Goal: Task Accomplishment & Management: Use online tool/utility

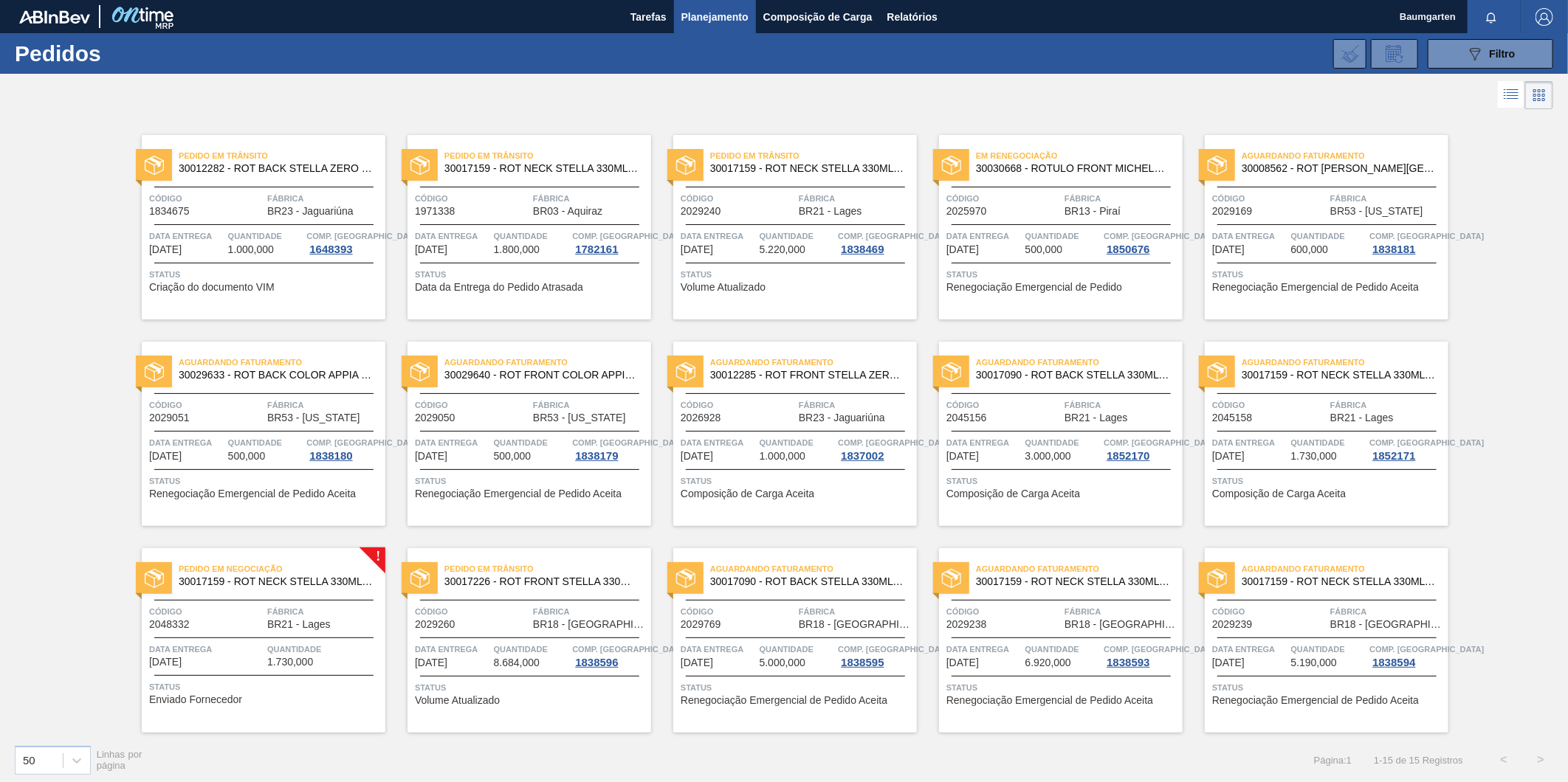
scroll to position [5, 0]
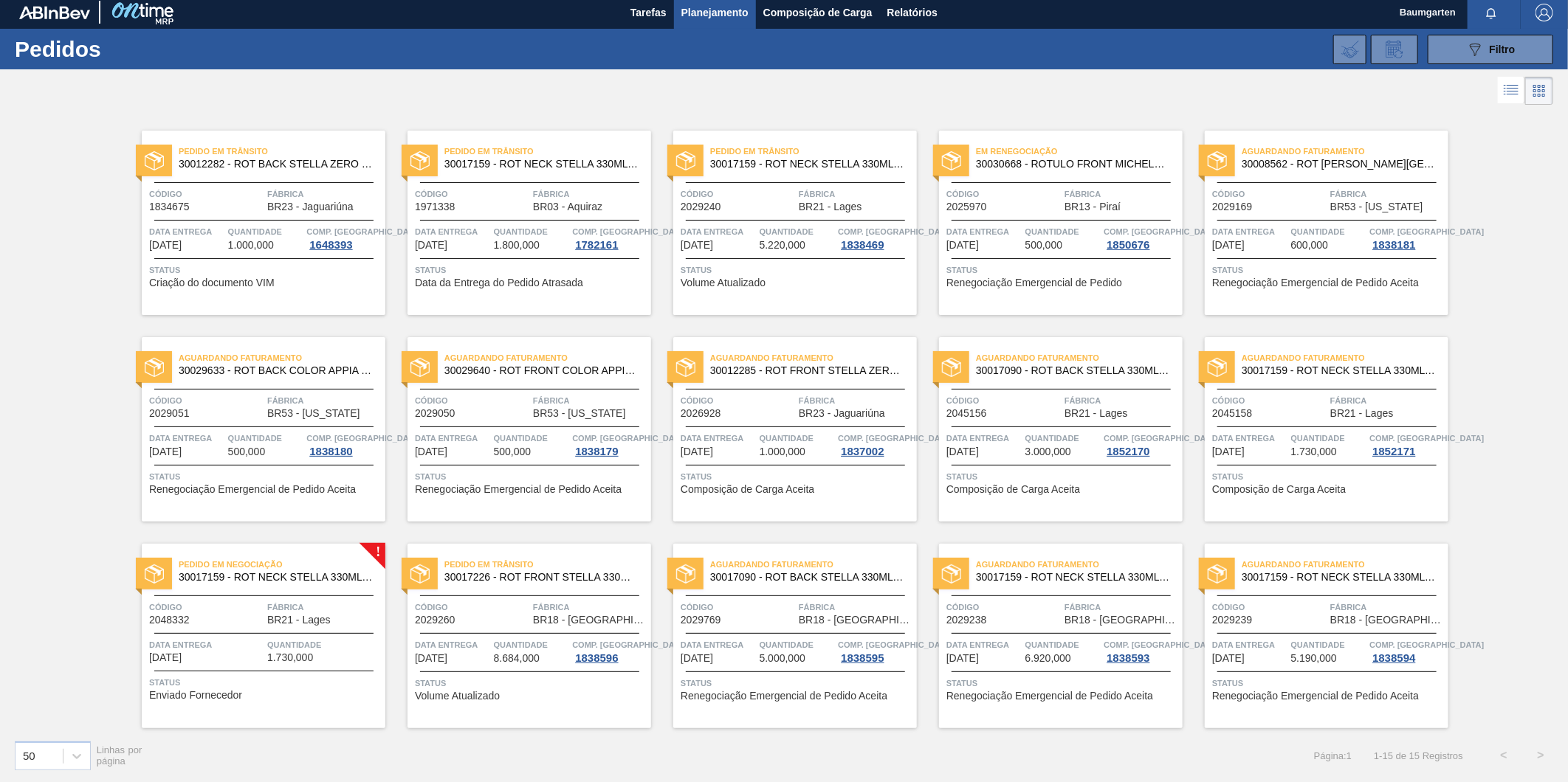
click at [284, 570] on span "Pedido em Negociação" at bounding box center [282, 564] width 207 height 15
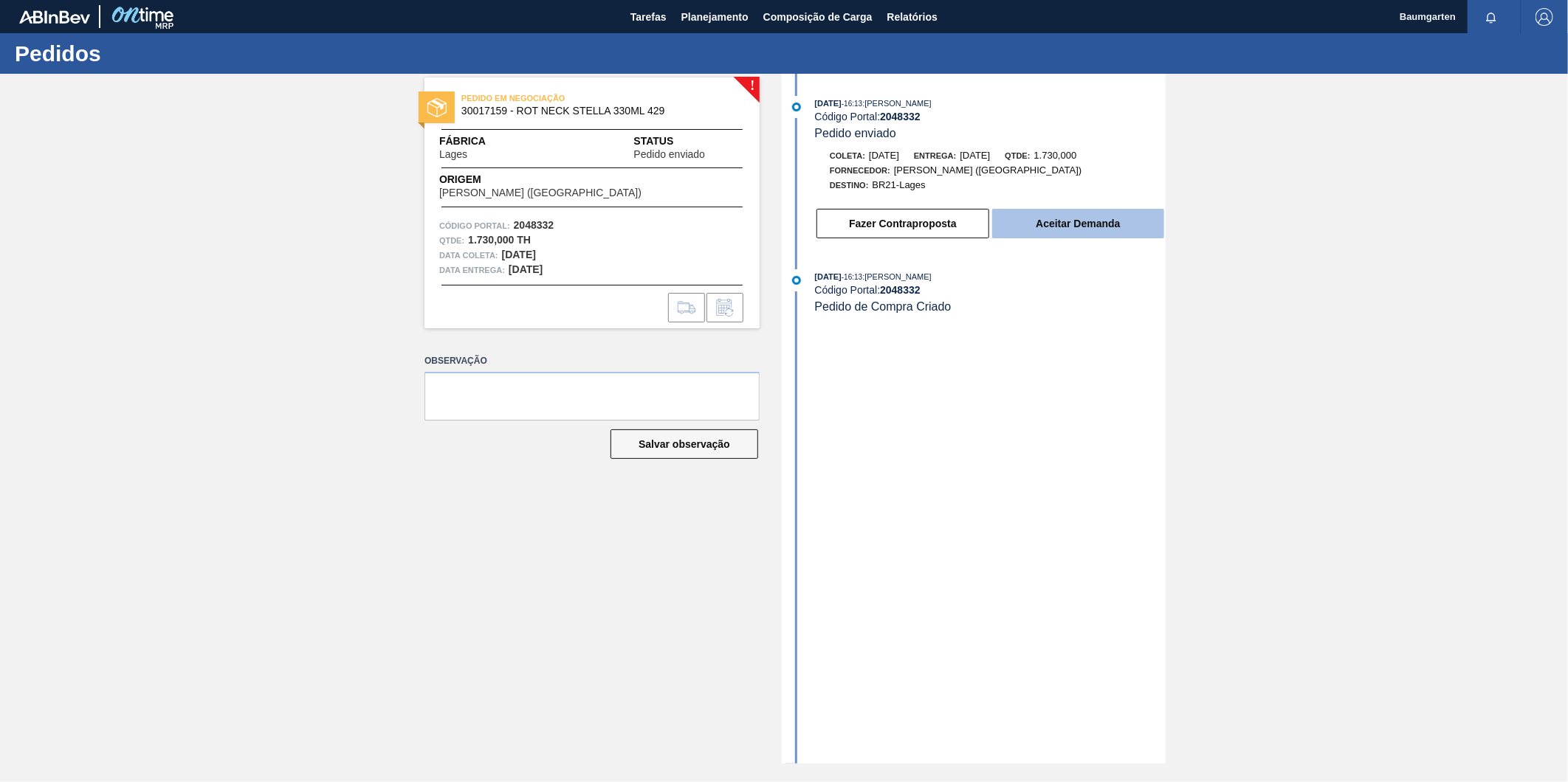
click at [1091, 220] on button "Aceitar Demanda" at bounding box center [1079, 223] width 172 height 30
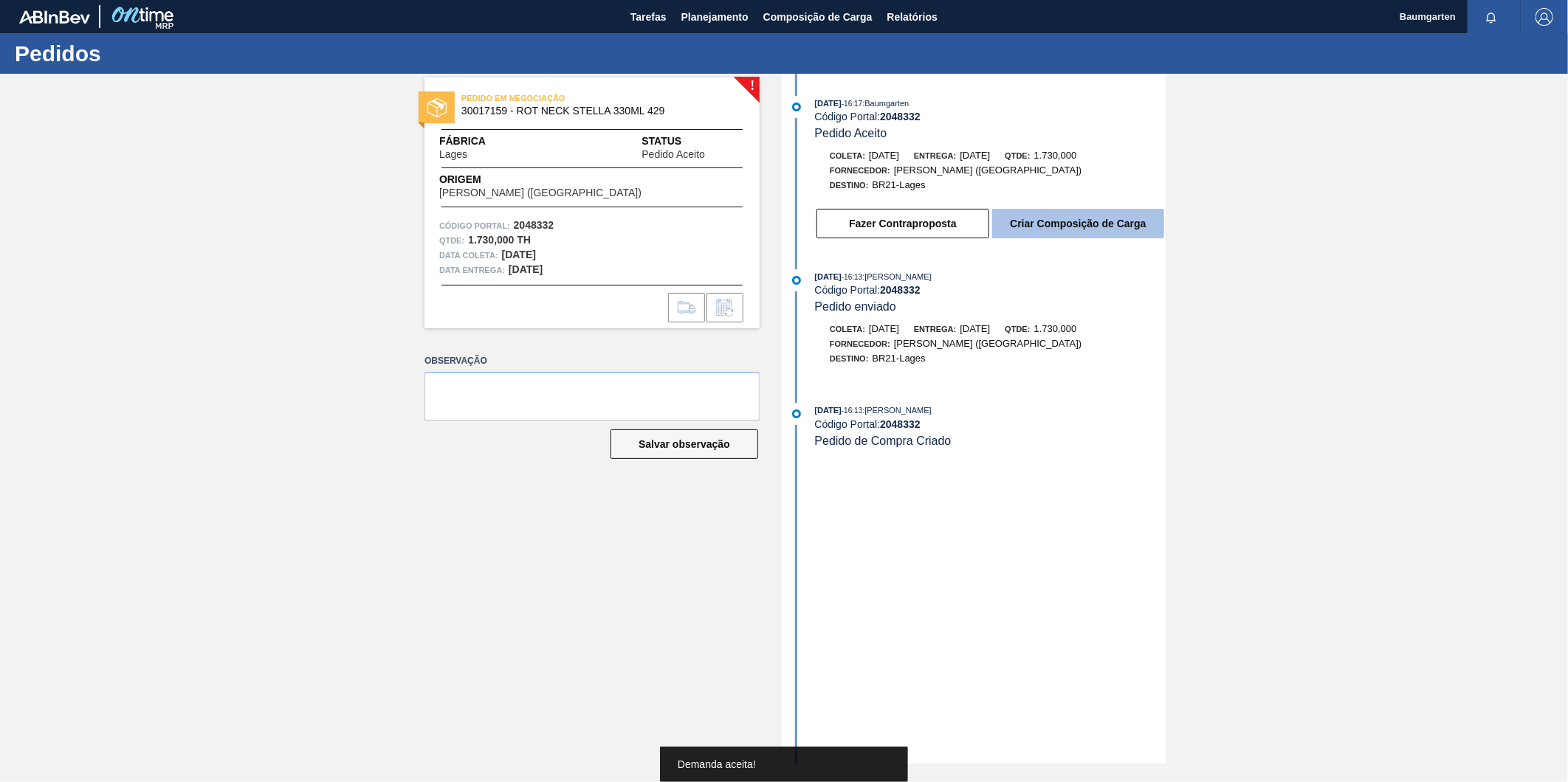
click at [1080, 232] on button "Criar Composição de Carga" at bounding box center [1079, 223] width 172 height 30
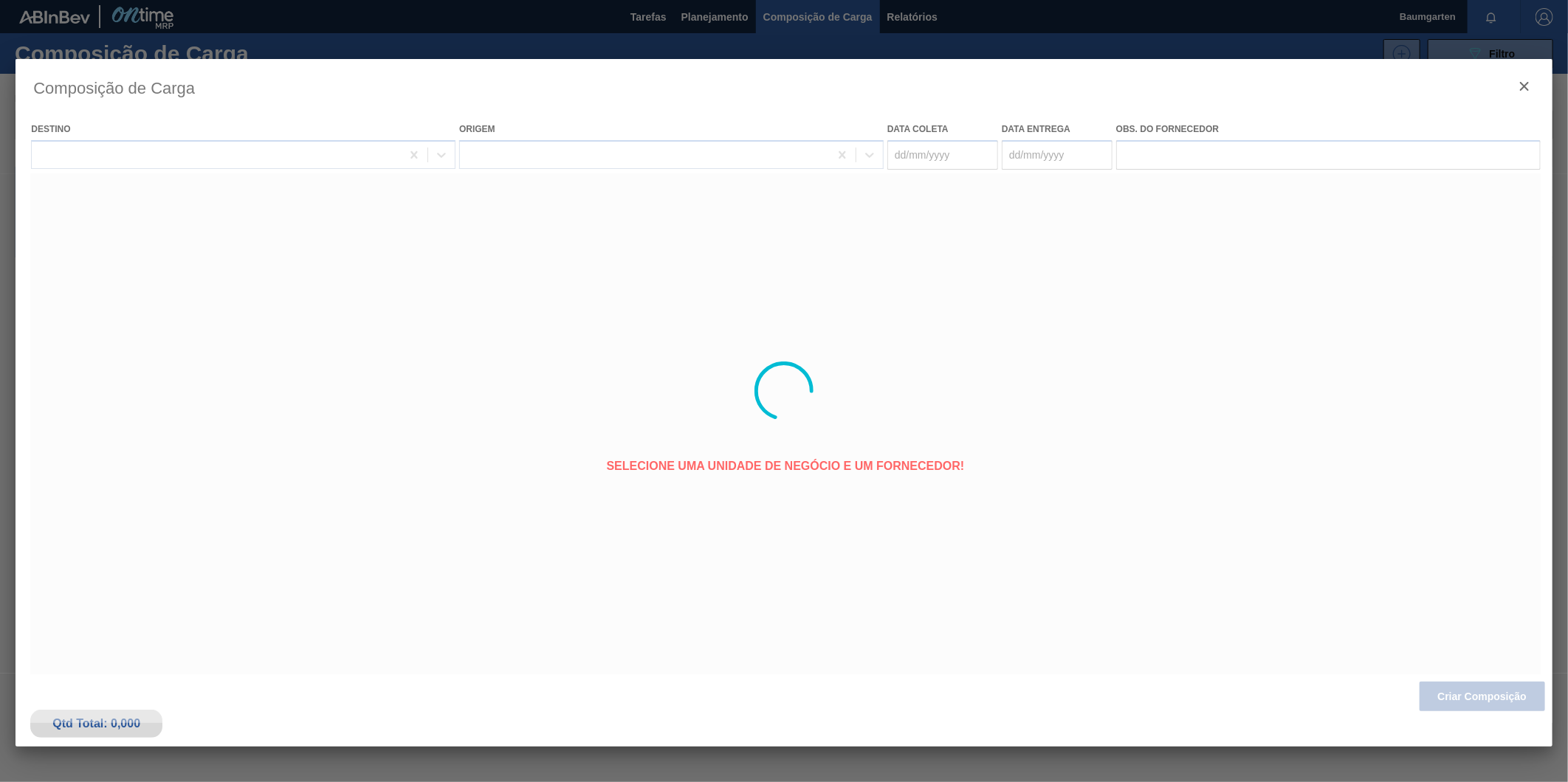
type coleta "[DATE]"
type Entrega "[DATE]"
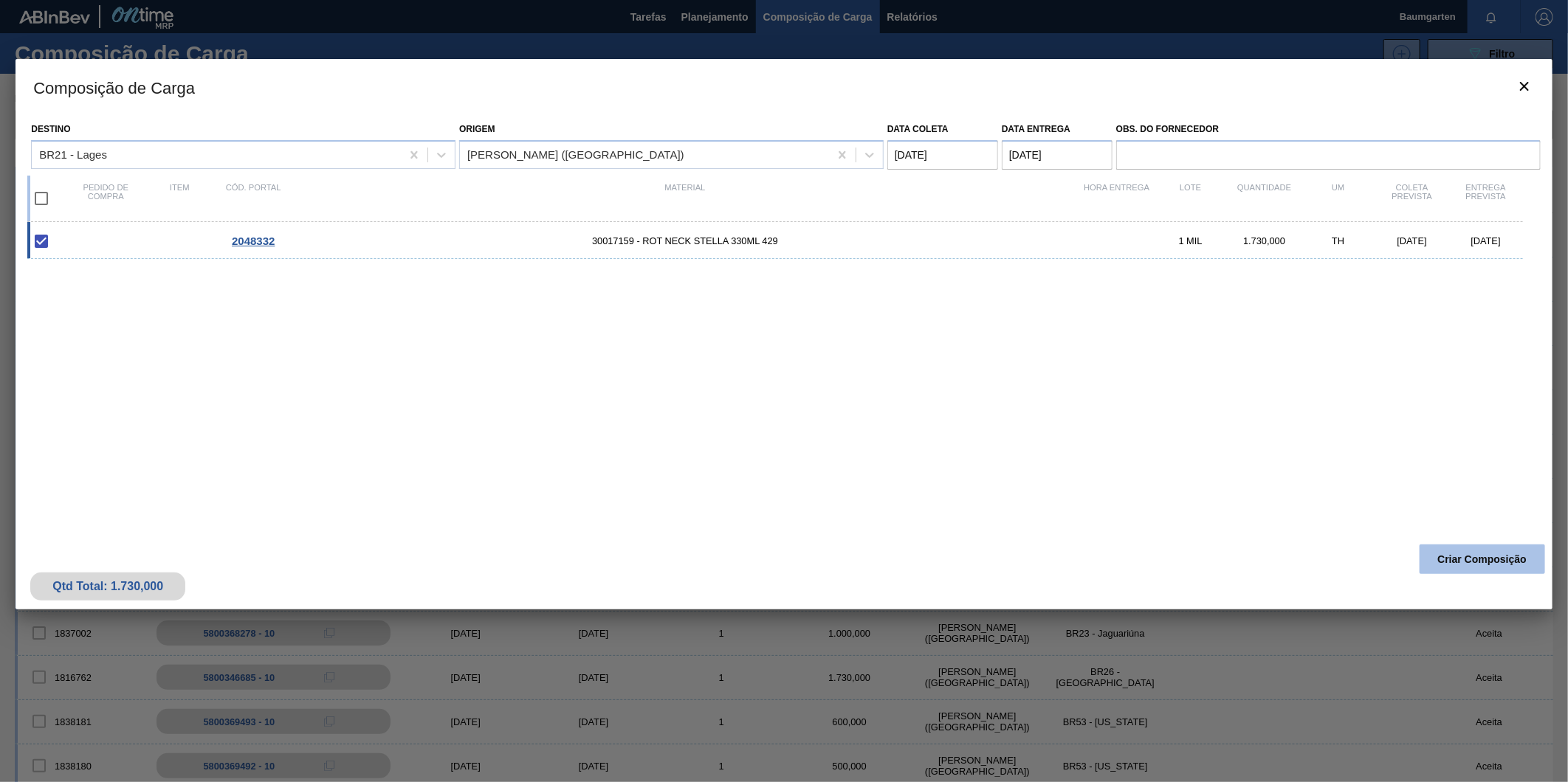
click at [1469, 554] on button "Criar Composição" at bounding box center [1483, 559] width 126 height 30
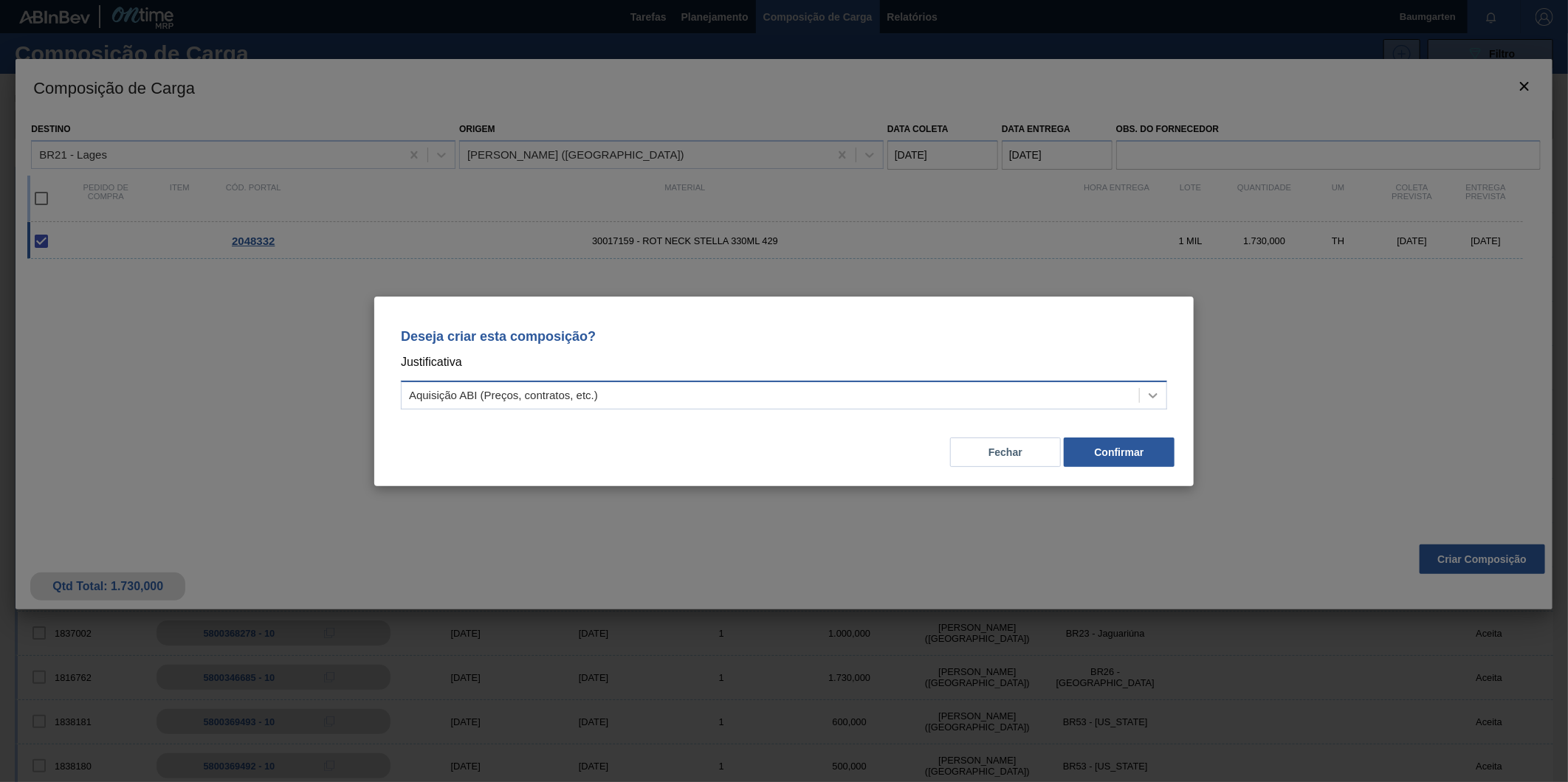
click at [1154, 385] on div at bounding box center [1153, 396] width 27 height 27
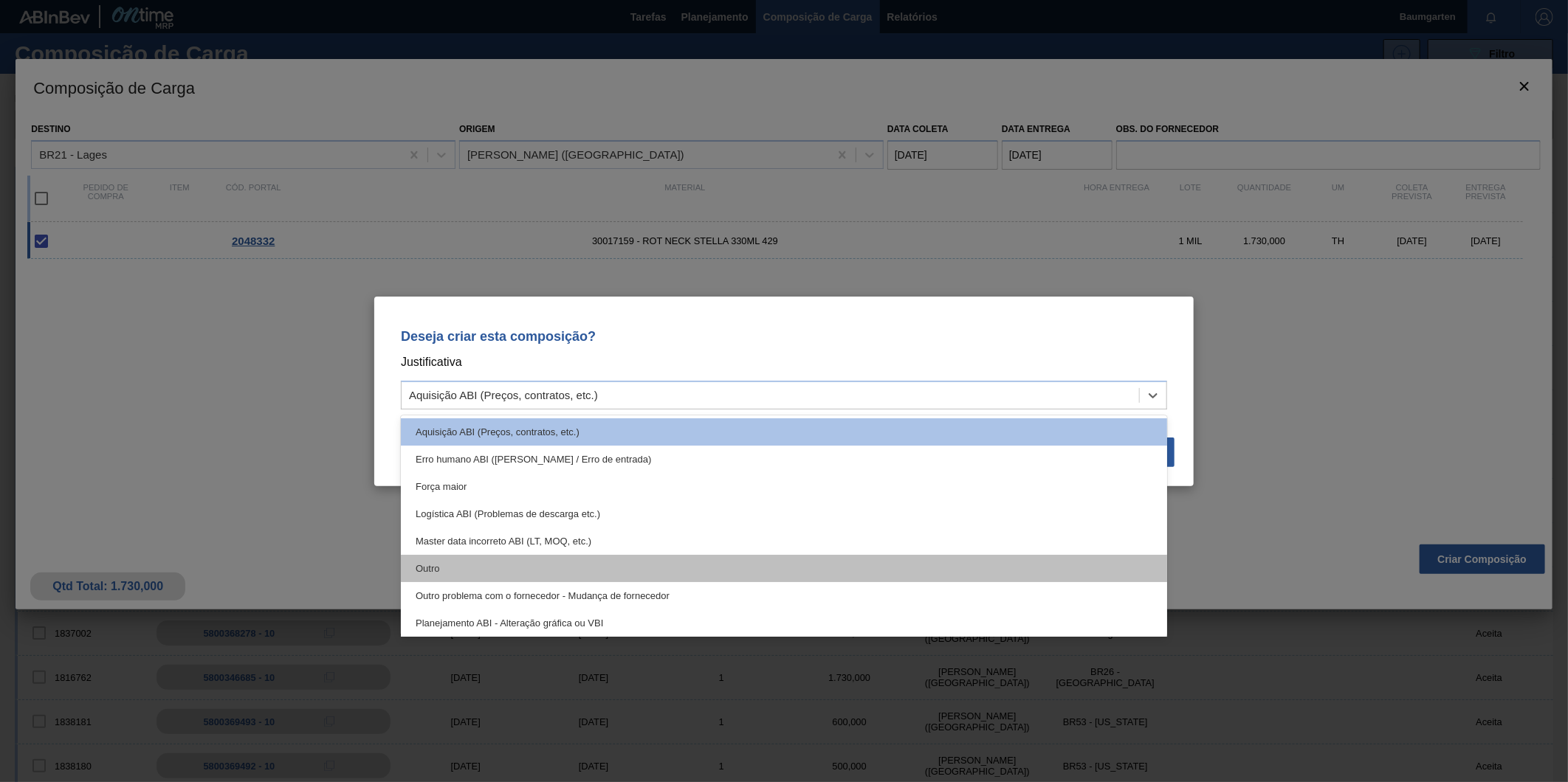
click at [520, 560] on div "Outro" at bounding box center [784, 569] width 766 height 28
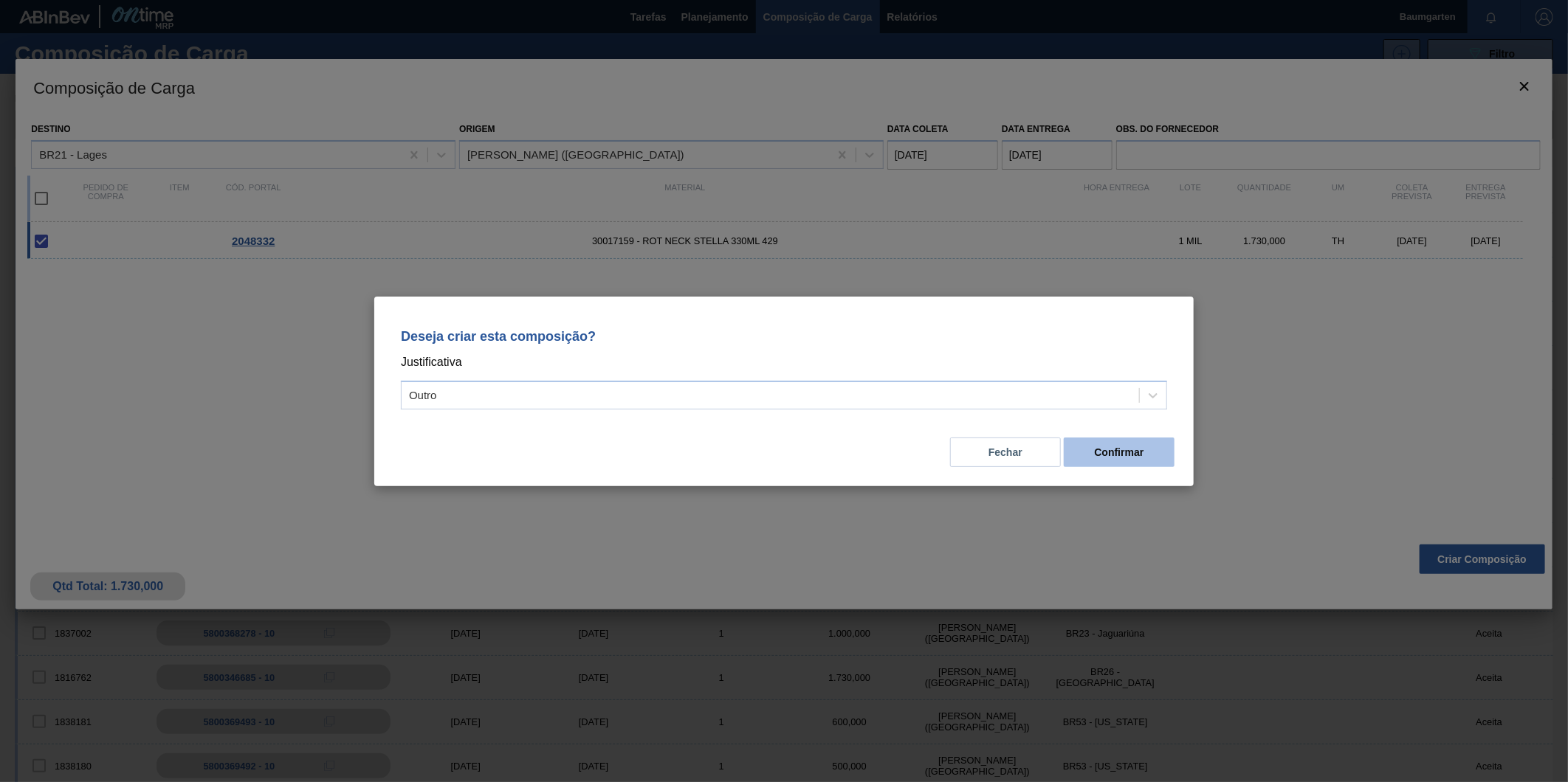
click at [1112, 456] on button "Confirmar" at bounding box center [1119, 452] width 110 height 30
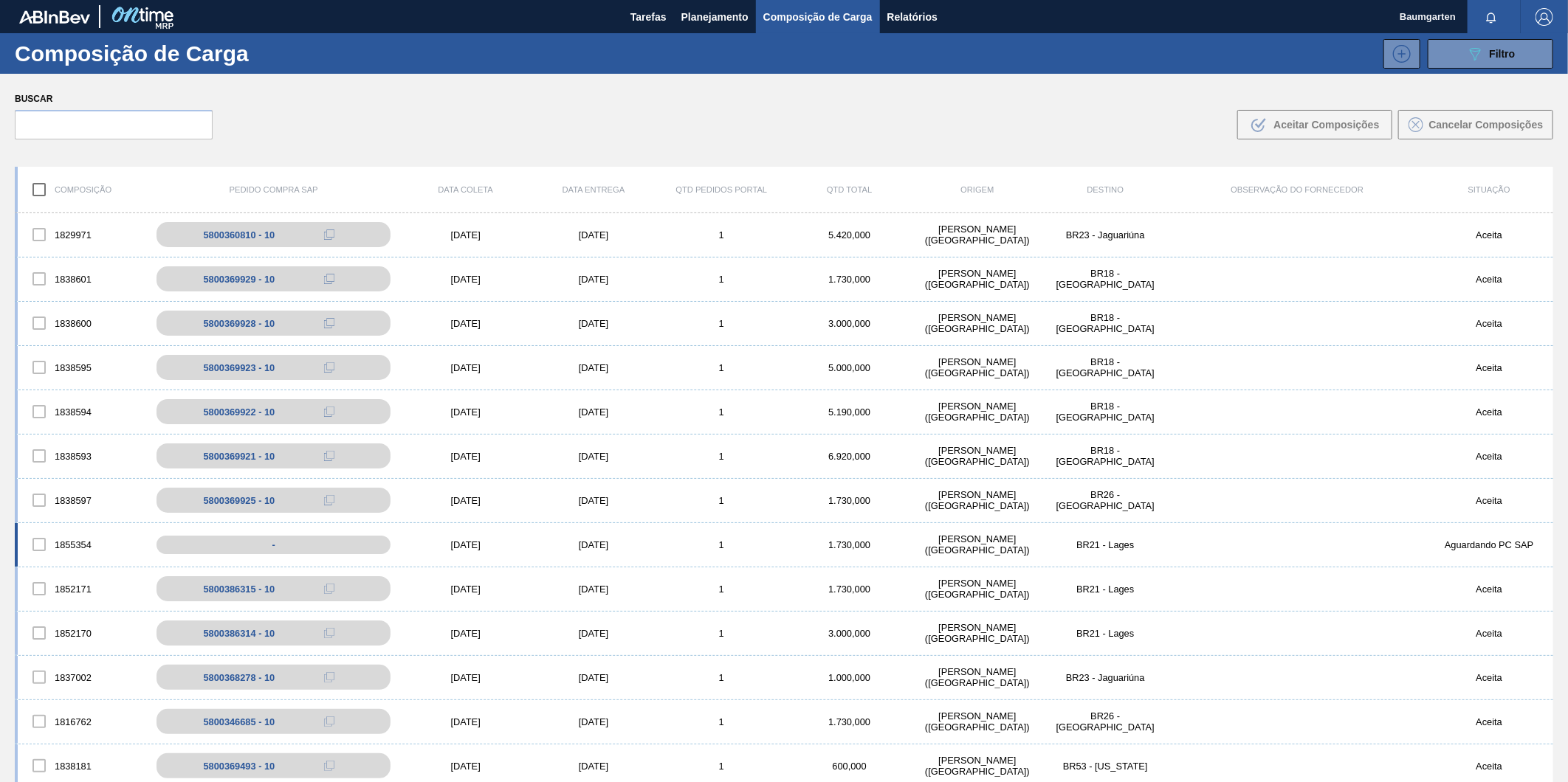
click at [69, 536] on div "1855354" at bounding box center [81, 544] width 128 height 31
click at [68, 524] on div "1855354 - [DATE] [DATE] 1 1.730,000 [PERSON_NAME][GEOGRAPHIC_DATA] ([GEOGRAPHIC…" at bounding box center [784, 545] width 1539 height 44
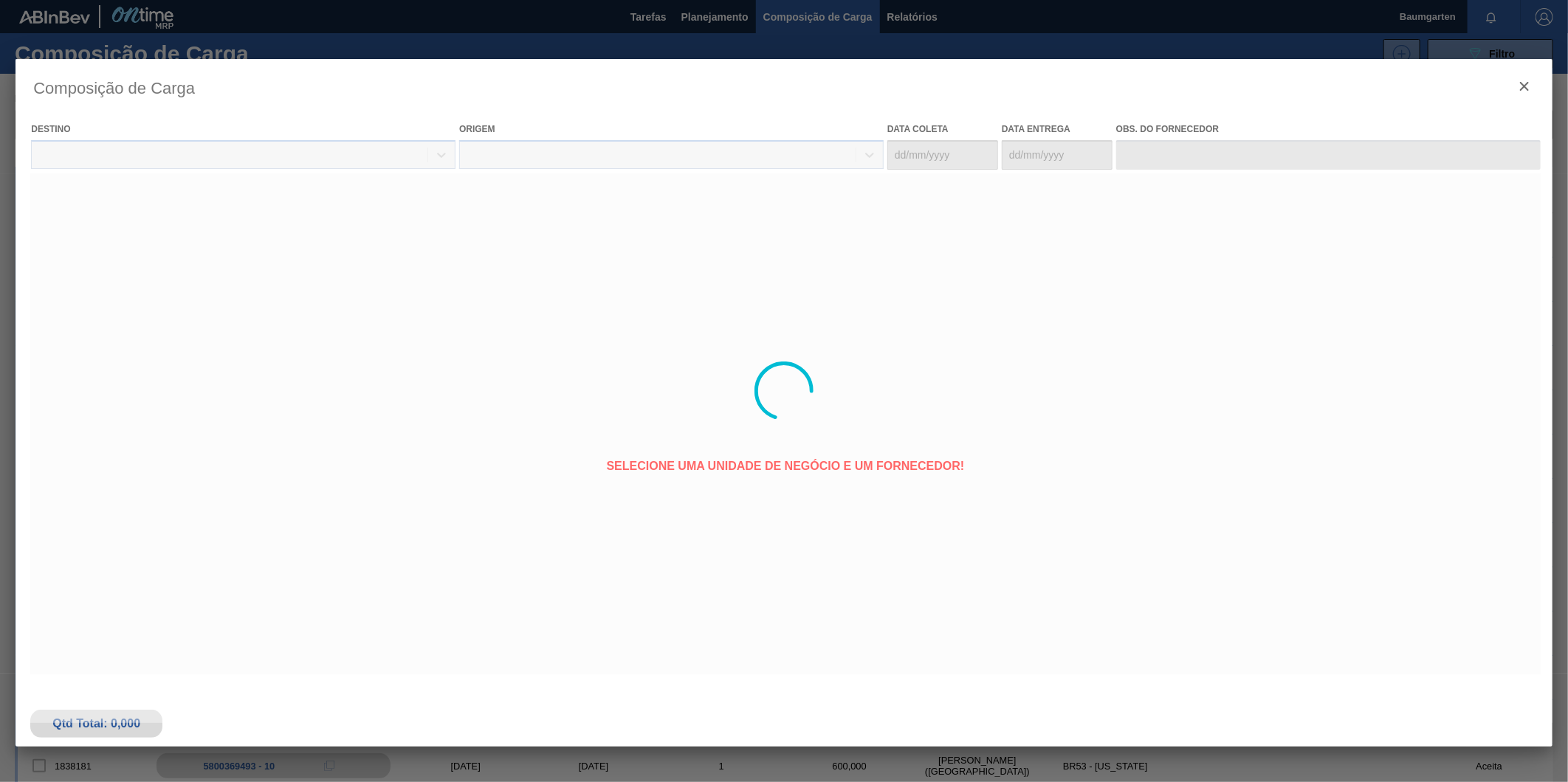
type coleta "[DATE]"
type Entrega "[DATE]"
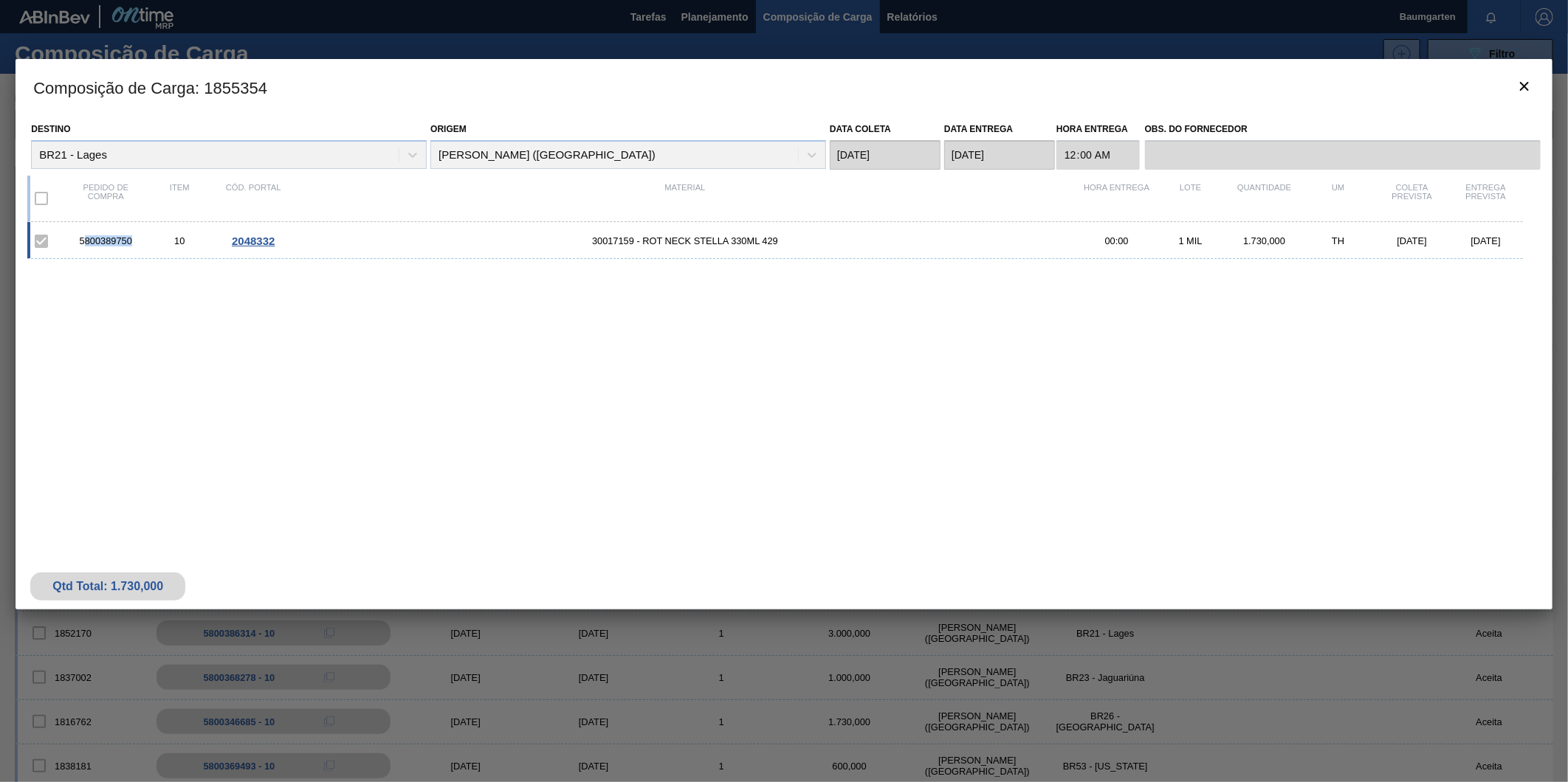
drag, startPoint x: 137, startPoint y: 242, endPoint x: 84, endPoint y: 248, distance: 53.3
click at [84, 248] on div "5800389750 10 2048332 30017159 - ROT NECK STELLA 330ML 429 00:00 1 MIL 1.730,00…" at bounding box center [776, 241] width 1496 height 37
drag, startPoint x: 133, startPoint y: 245, endPoint x: 72, endPoint y: 246, distance: 61.0
click at [72, 246] on div "5800389750" at bounding box center [106, 241] width 74 height 11
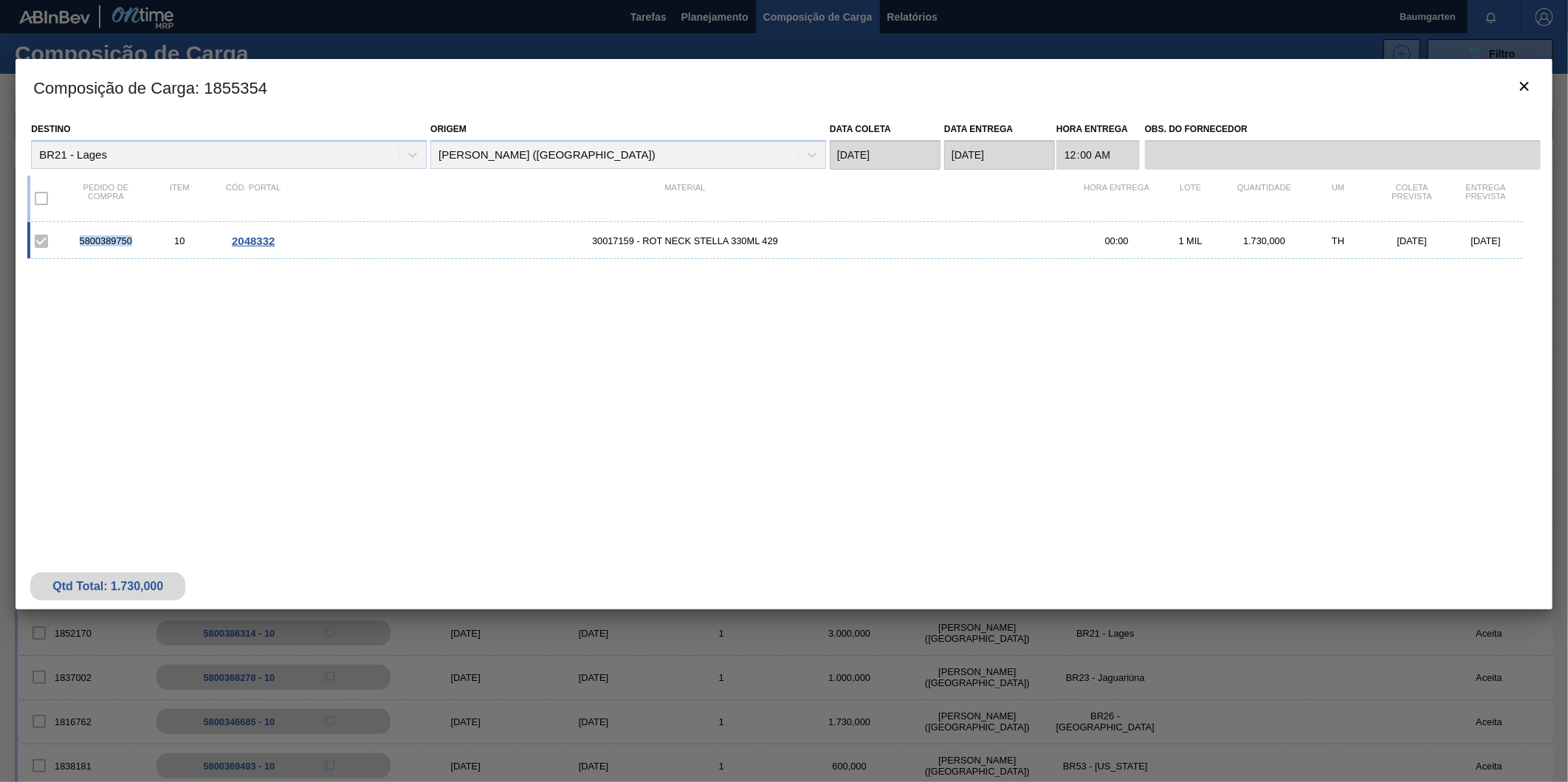
copy div "5800389750"
click at [1530, 84] on button "botão de ícone" at bounding box center [1524, 87] width 35 height 35
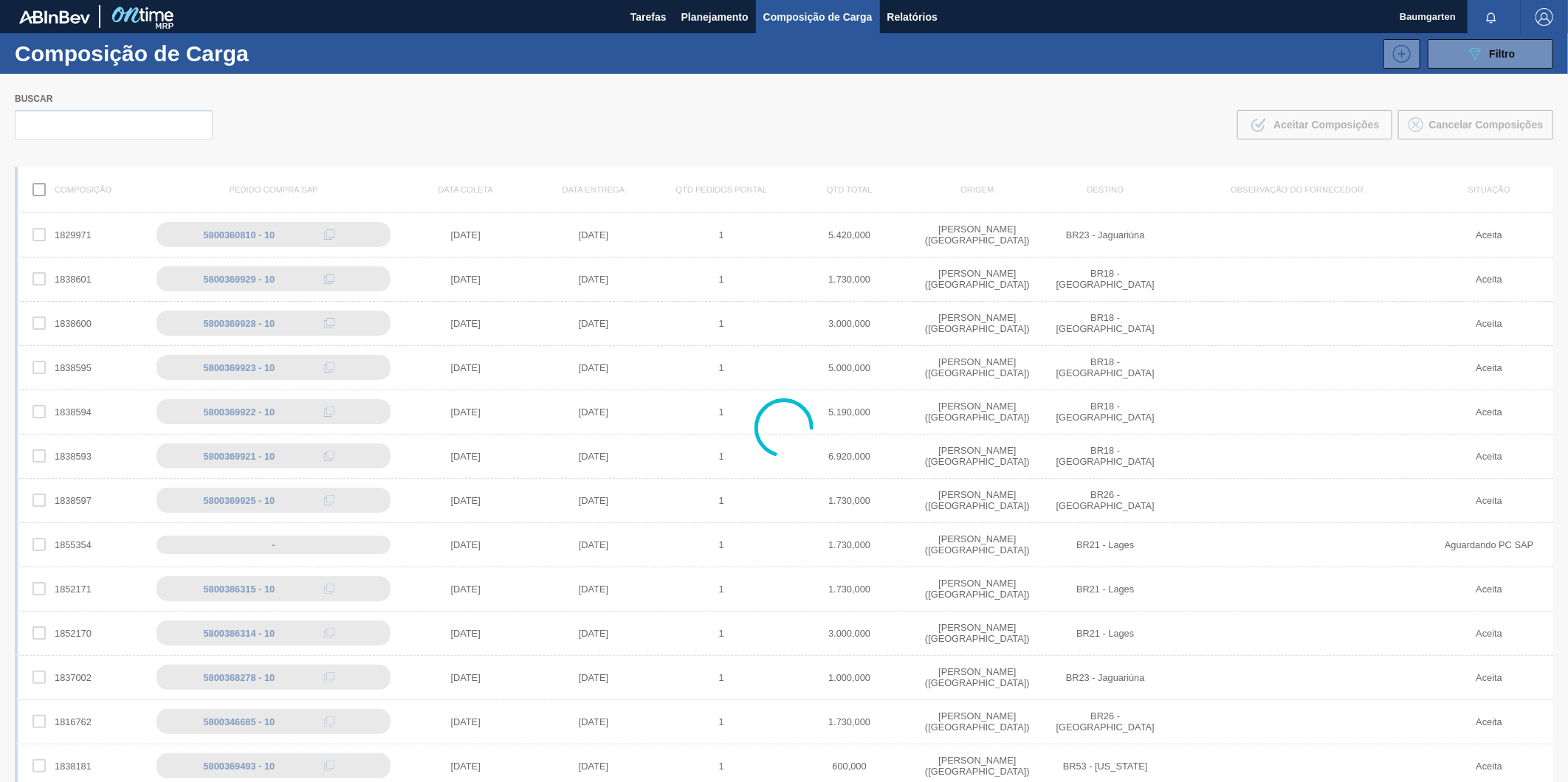
click at [126, 120] on div at bounding box center [784, 428] width 1568 height 708
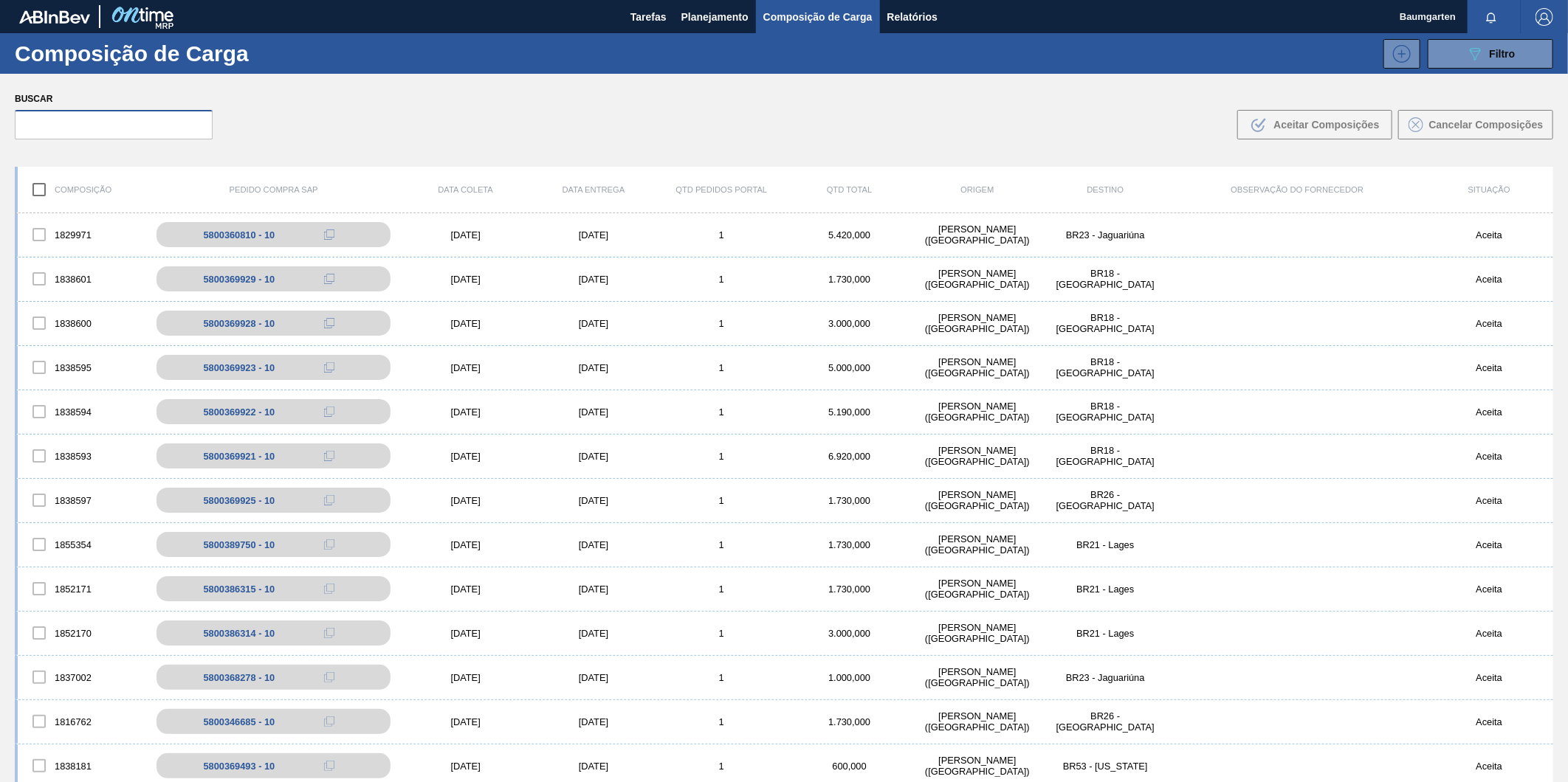
click at [118, 127] on input "text" at bounding box center [114, 124] width 198 height 30
paste input "5800369797"
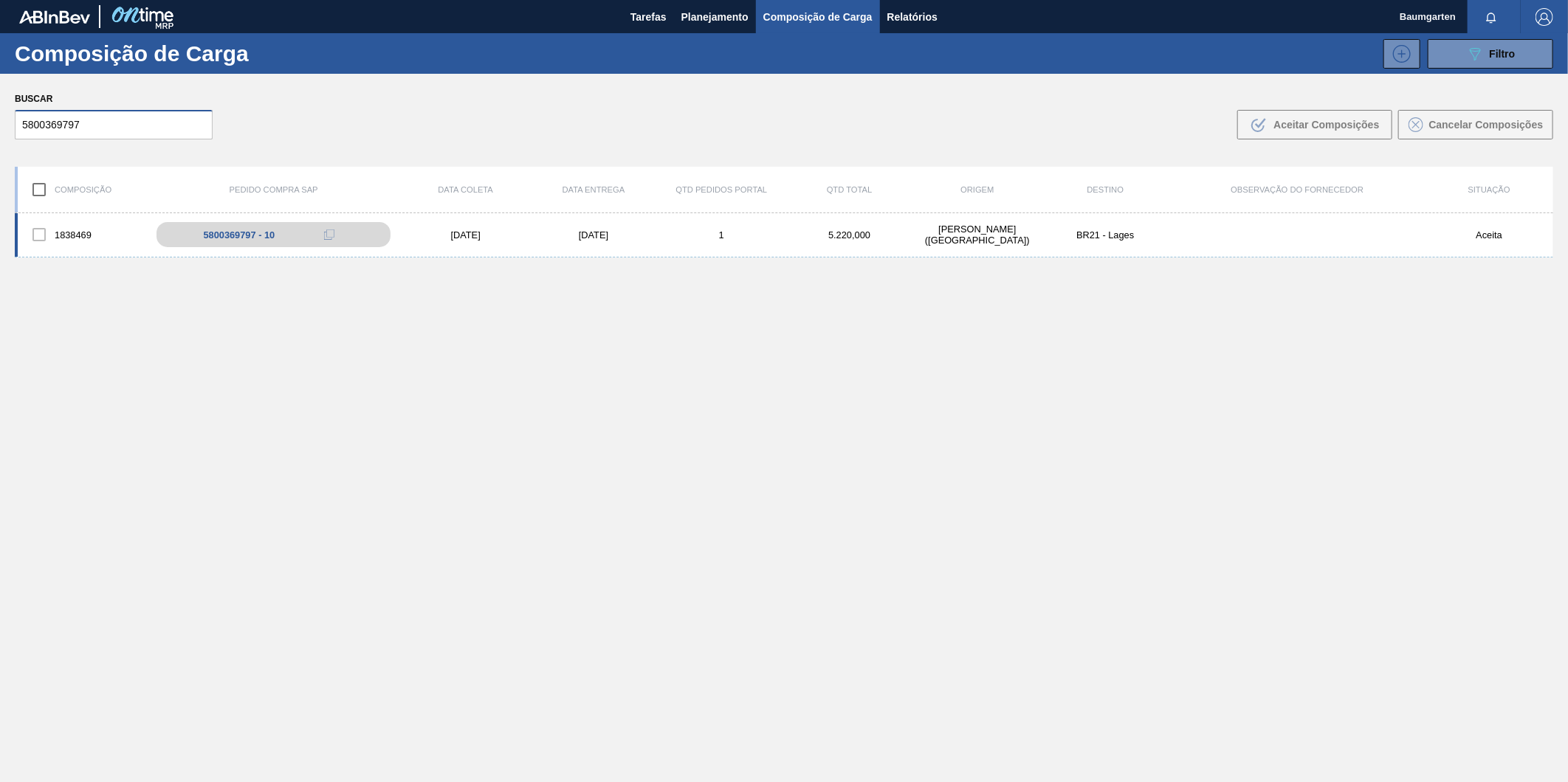
type input "5800369797"
click at [75, 232] on div "1838469" at bounding box center [81, 235] width 128 height 31
click at [74, 225] on div "1838469" at bounding box center [81, 235] width 128 height 31
click at [71, 215] on div "1838469 5800369797 - 10 [DATE] [DATE] 1 5.220,000 [PERSON_NAME][GEOGRAPHIC_DATA…" at bounding box center [784, 235] width 1539 height 44
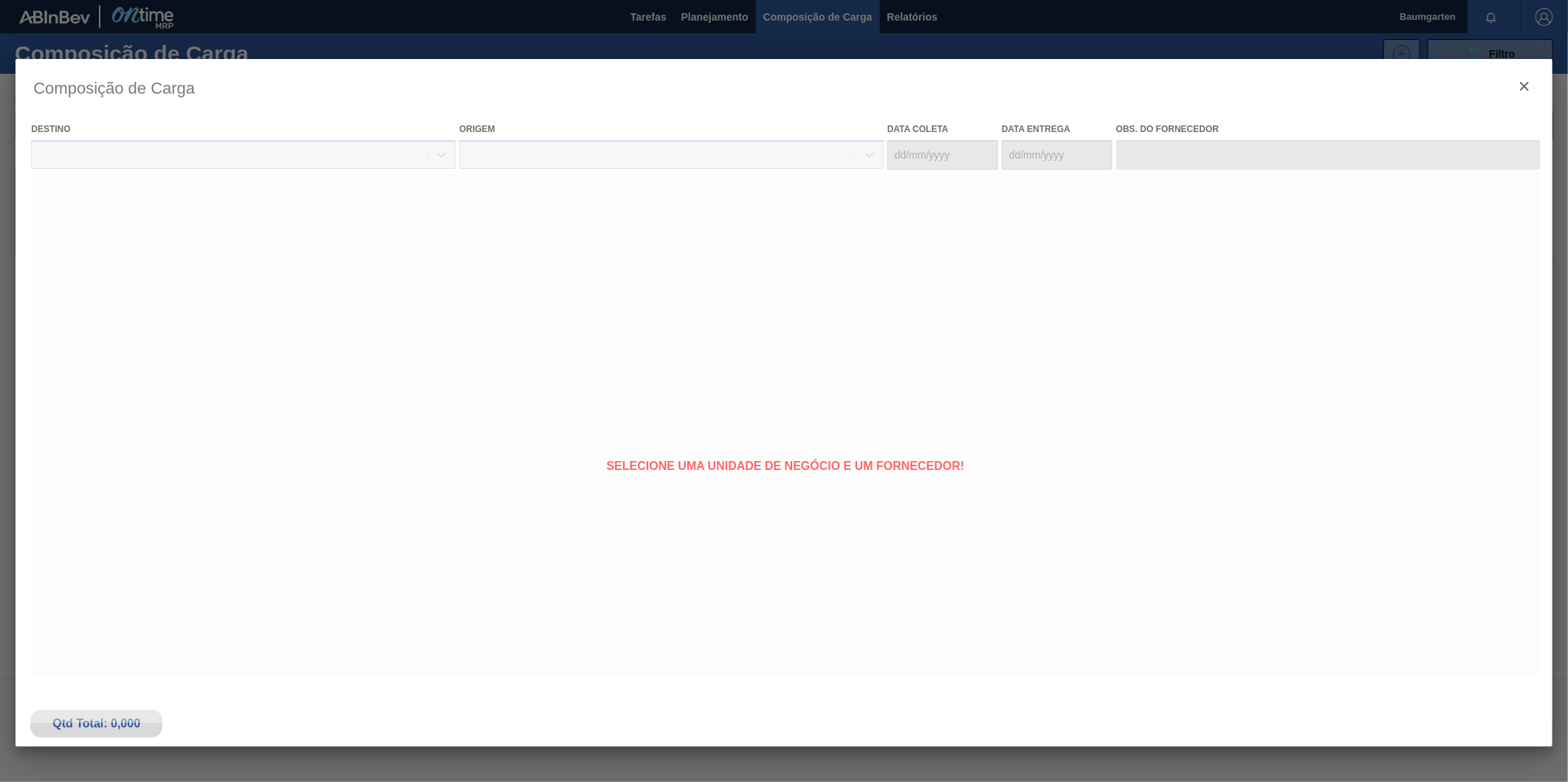
type coleta "[DATE]"
type Entrega "[DATE]"
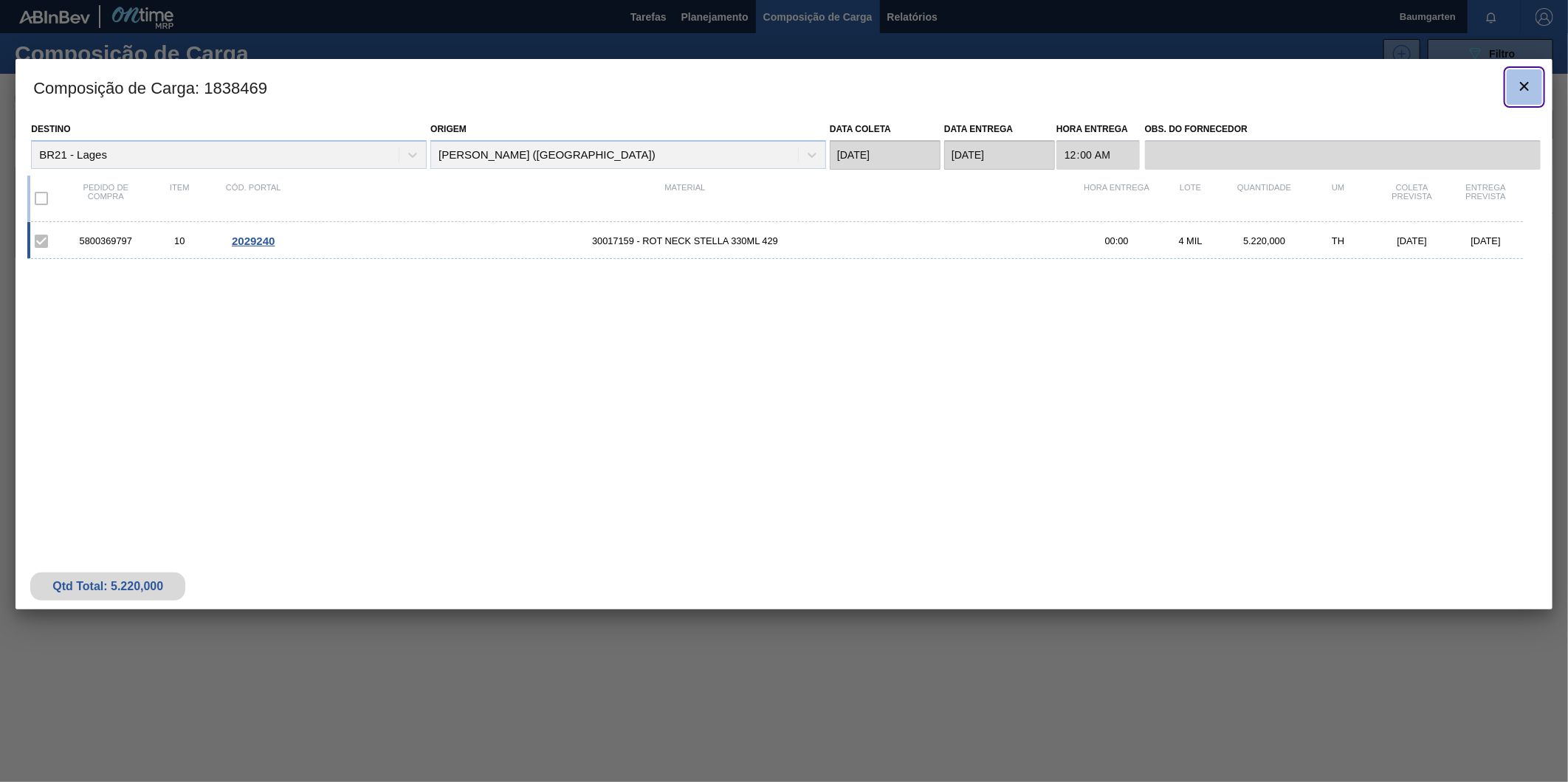
click at [1533, 87] on icon "botão de ícone" at bounding box center [1524, 86] width 18 height 18
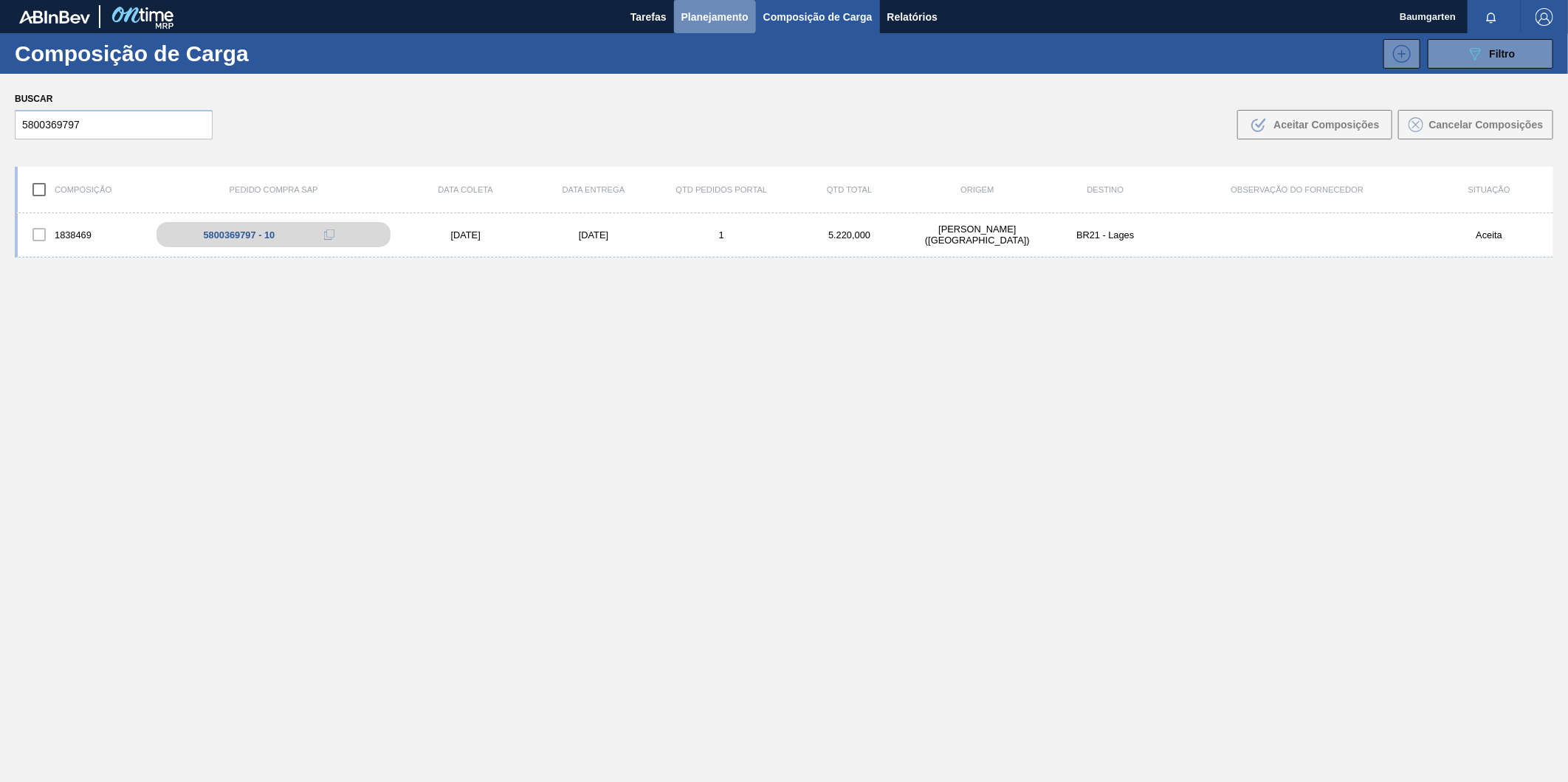
click at [707, 15] on span "Planejamento" at bounding box center [715, 17] width 68 height 18
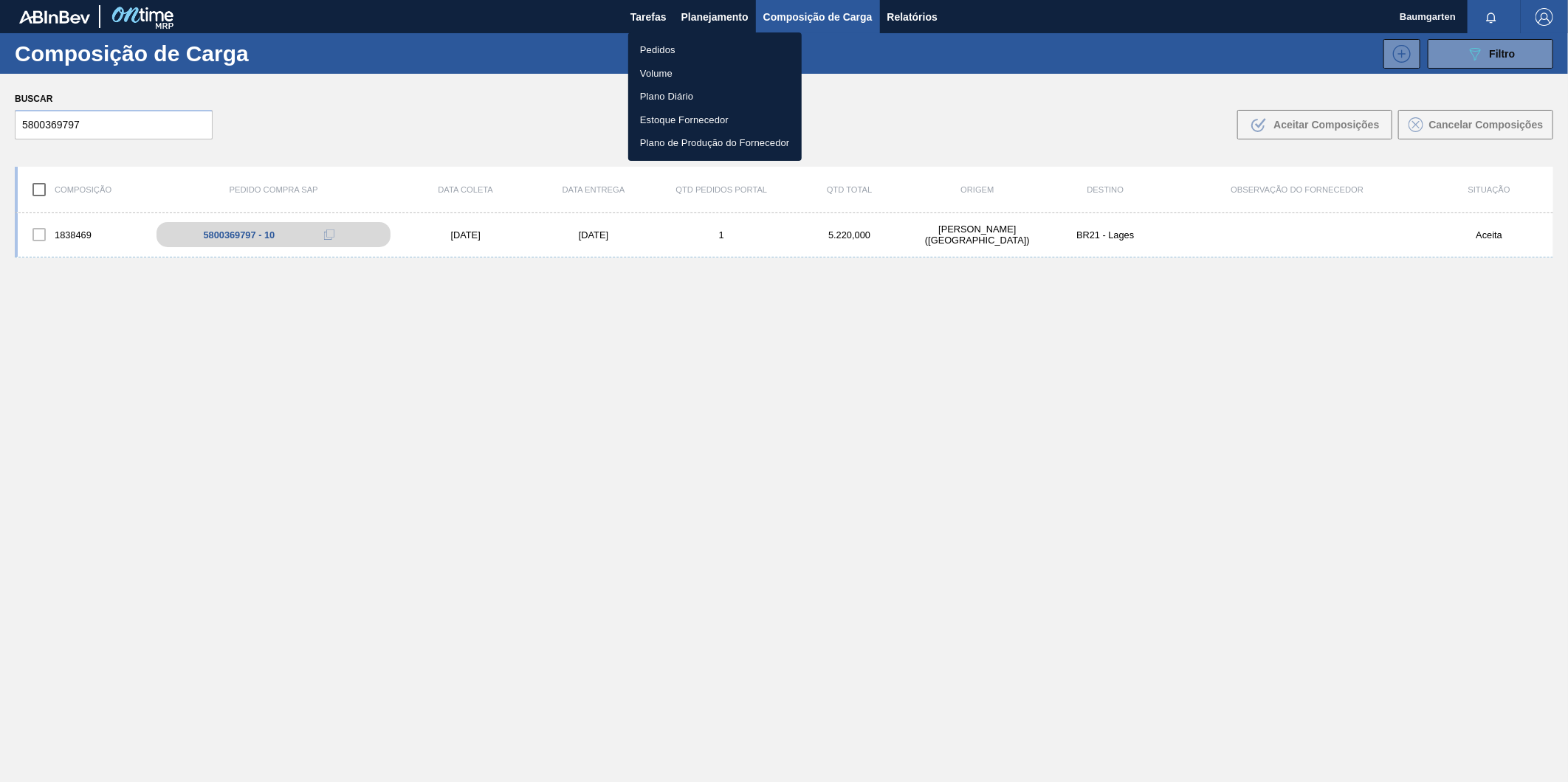
click at [669, 44] on li "Pedidos" at bounding box center [715, 50] width 173 height 24
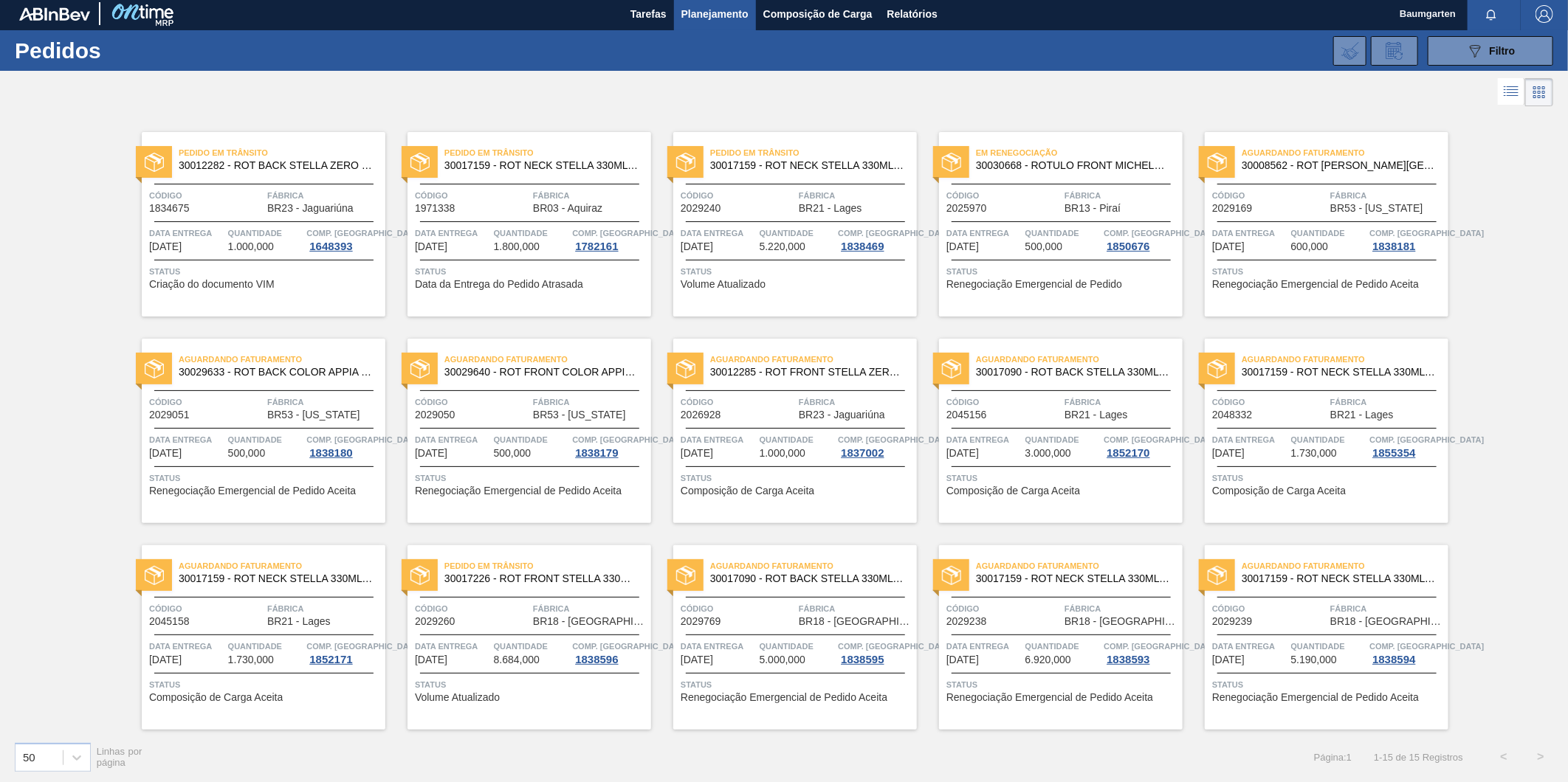
scroll to position [5, 0]
